Goal: Transaction & Acquisition: Purchase product/service

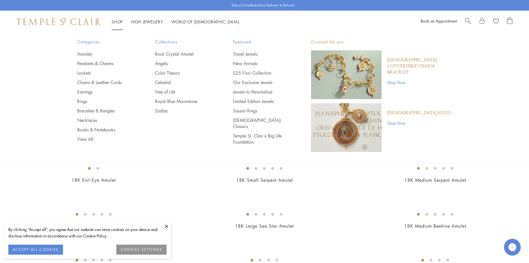
scroll to position [667, 0]
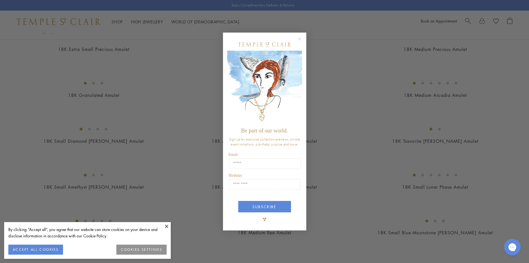
click at [103, 61] on div "Close dialog Be part of our world. Sign up for exclusive collection previews, p…" at bounding box center [264, 131] width 529 height 263
click at [299, 36] on circle "Close dialog" at bounding box center [299, 38] width 7 height 7
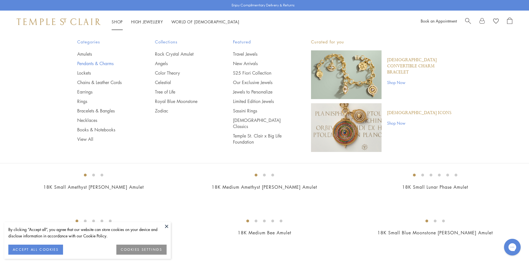
click at [93, 62] on link "Pendants & Charms" at bounding box center [105, 63] width 56 height 6
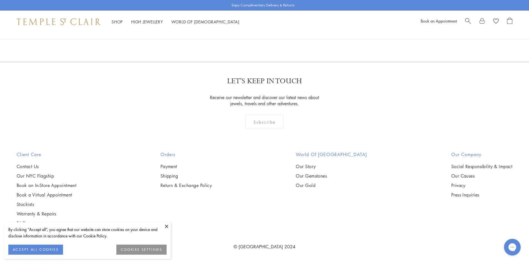
scroll to position [2806, 0]
click at [0, 0] on img at bounding box center [0, 0] width 0 height 0
